Goal: Task Accomplishment & Management: Manage account settings

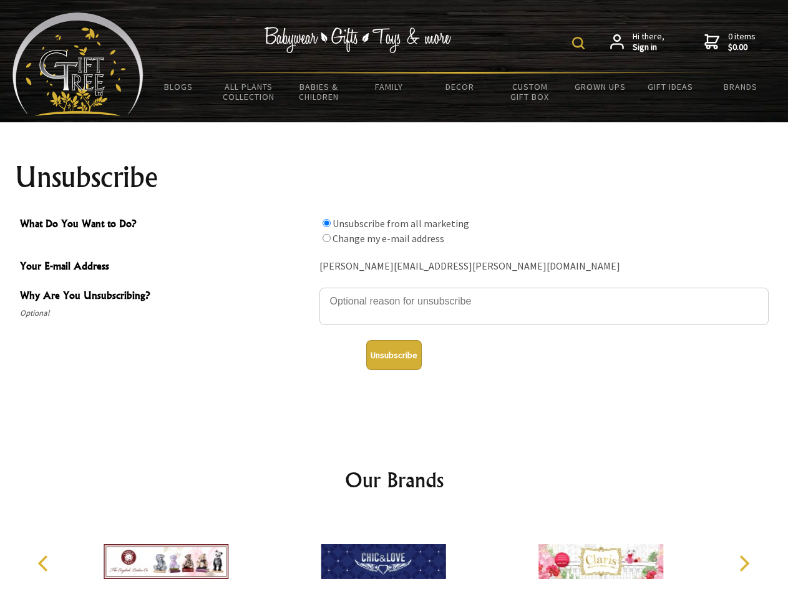
click at [580, 43] on img at bounding box center [578, 43] width 12 height 12
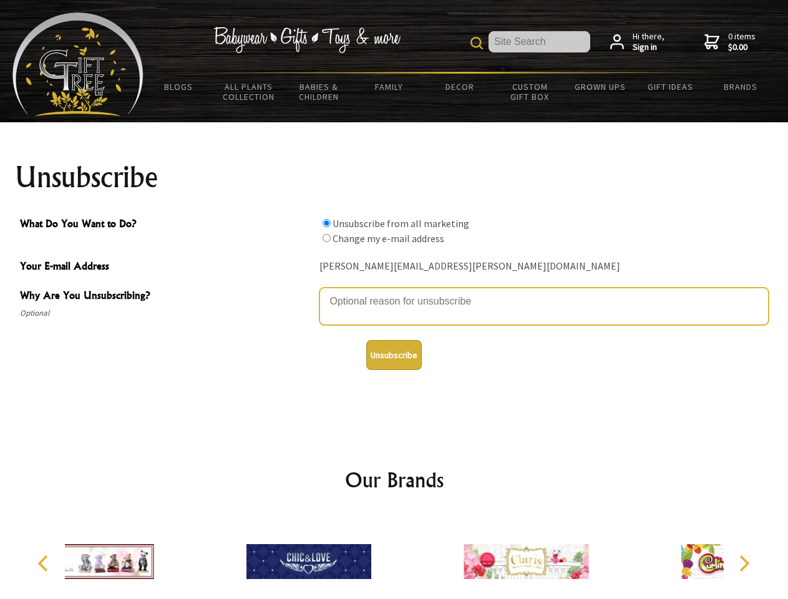
click at [394, 292] on textarea "Why Are You Unsubscribing?" at bounding box center [543, 305] width 449 height 37
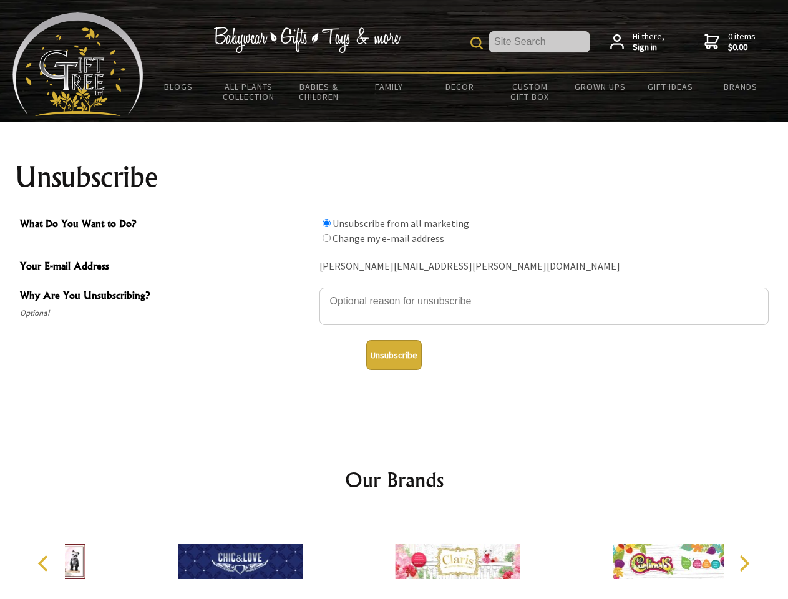
click at [326, 223] on input "What Do You Want to Do?" at bounding box center [326, 223] width 8 height 8
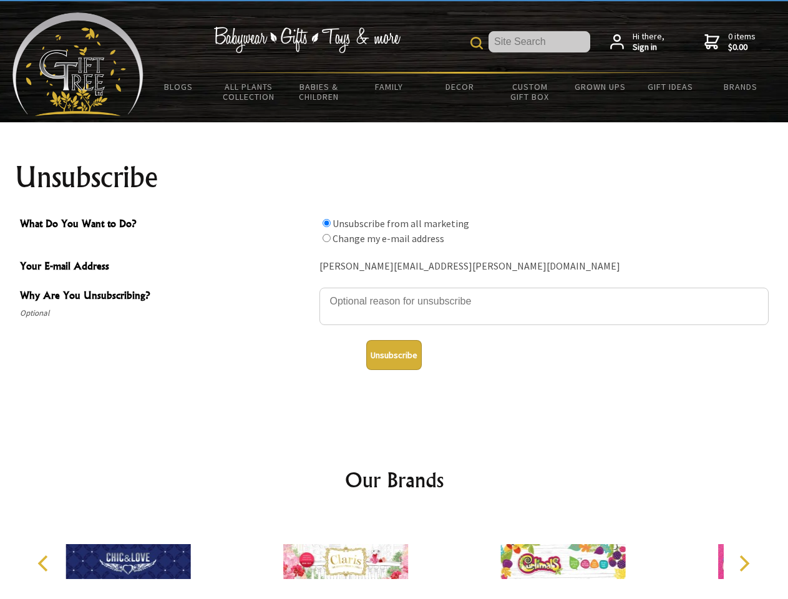
click at [326, 238] on input "What Do You Want to Do?" at bounding box center [326, 238] width 8 height 8
radio input "true"
click at [393, 355] on button "Unsubscribe" at bounding box center [394, 355] width 56 height 30
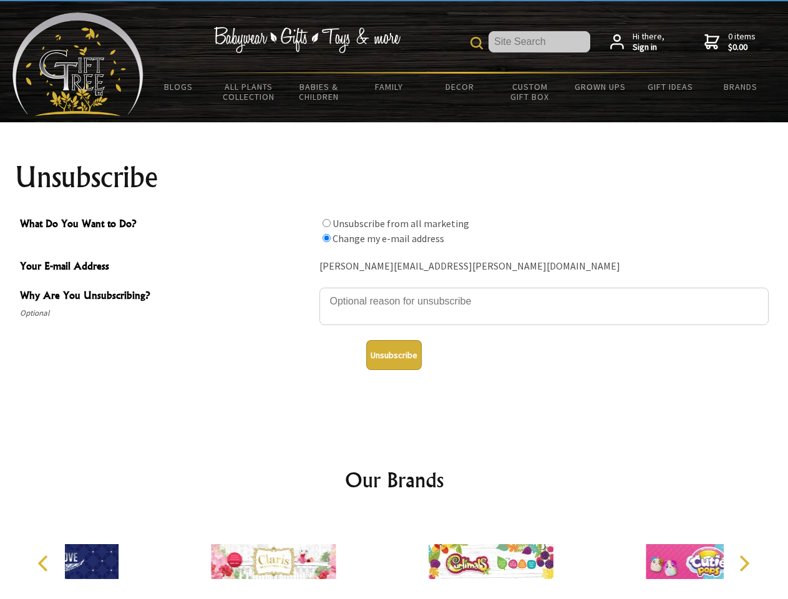
click at [394, 556] on div at bounding box center [490, 562] width 217 height 97
click at [45, 563] on icon "Previous" at bounding box center [44, 563] width 16 height 16
click at [743, 563] on icon "Next" at bounding box center [743, 563] width 16 height 16
